Goal: Use online tool/utility: Use online tool/utility

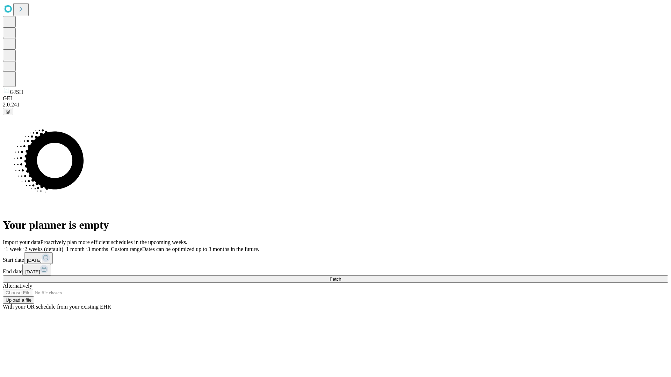
click at [341, 277] on span "Fetch" at bounding box center [335, 279] width 12 height 5
